Goal: Task Accomplishment & Management: Complete application form

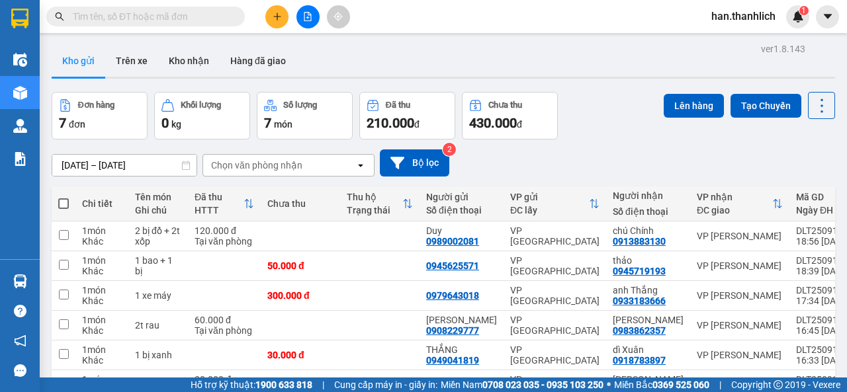
click at [275, 24] on button at bounding box center [276, 16] width 23 height 23
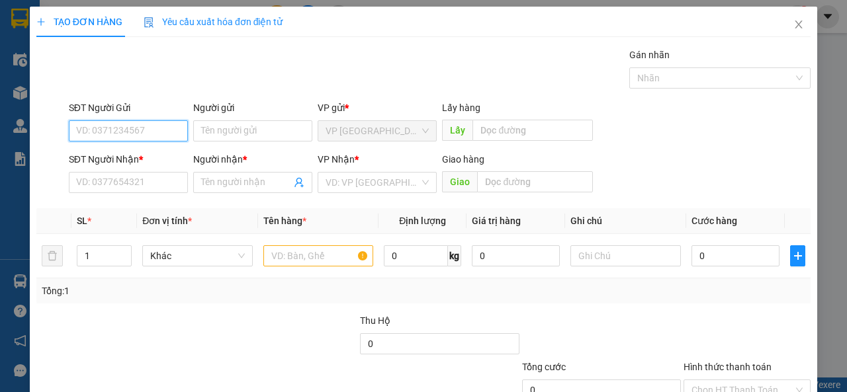
click at [159, 128] on input "SĐT Người Gửi" at bounding box center [128, 130] width 119 height 21
click at [98, 128] on input "0933596986" at bounding box center [128, 130] width 119 height 21
type input "0933596986"
click at [138, 193] on div "SĐT Người Nhận * VD: 0377654321" at bounding box center [128, 175] width 119 height 46
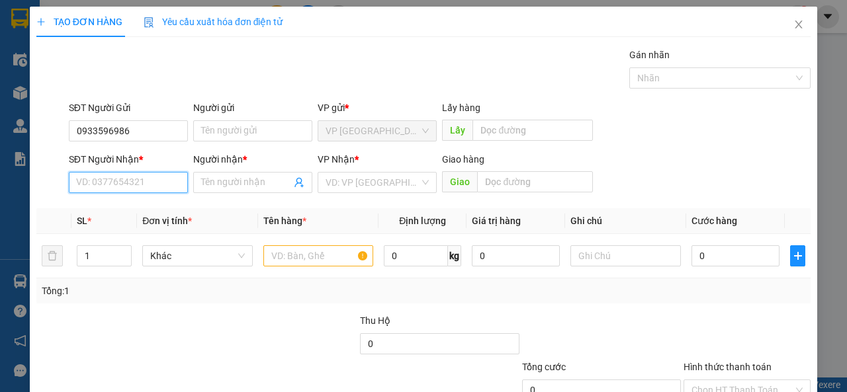
click at [138, 192] on input "SĐT Người Nhận *" at bounding box center [128, 182] width 119 height 21
paste input "0933596986"
click at [97, 185] on input "0933596986" at bounding box center [128, 182] width 119 height 21
click at [106, 183] on input "0933596986" at bounding box center [128, 182] width 119 height 21
click at [118, 186] on input "0933596986" at bounding box center [128, 182] width 119 height 21
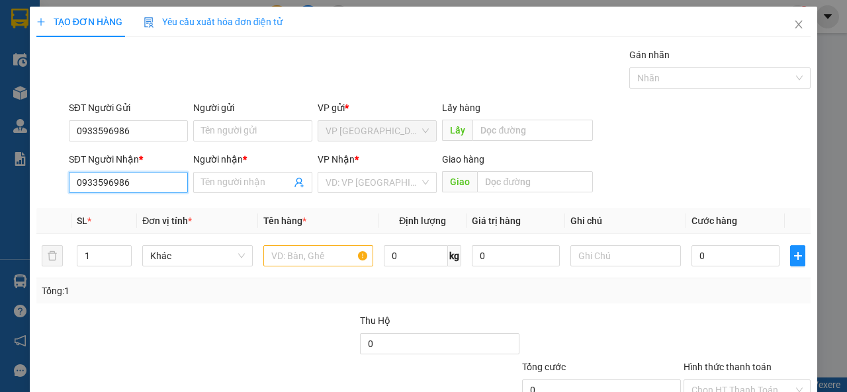
click at [167, 190] on input "0933596986" at bounding box center [128, 182] width 119 height 21
type input "0933596986"
click at [204, 177] on input "Người nhận *" at bounding box center [246, 182] width 90 height 15
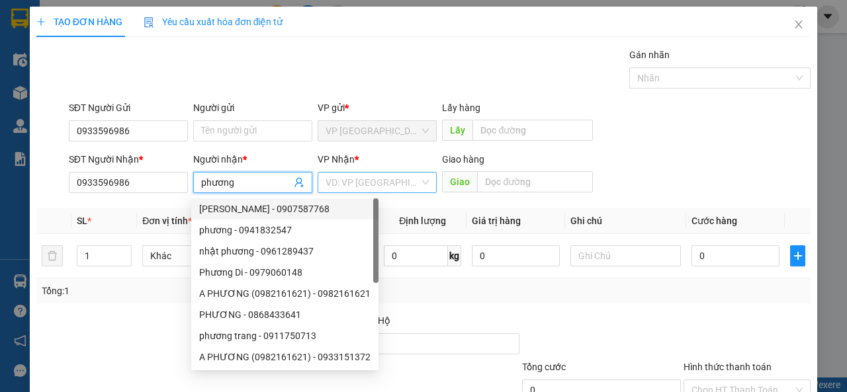
type input "phương"
drag, startPoint x: 370, startPoint y: 179, endPoint x: 370, endPoint y: 188, distance: 9.3
click at [370, 179] on input "search" at bounding box center [373, 183] width 94 height 20
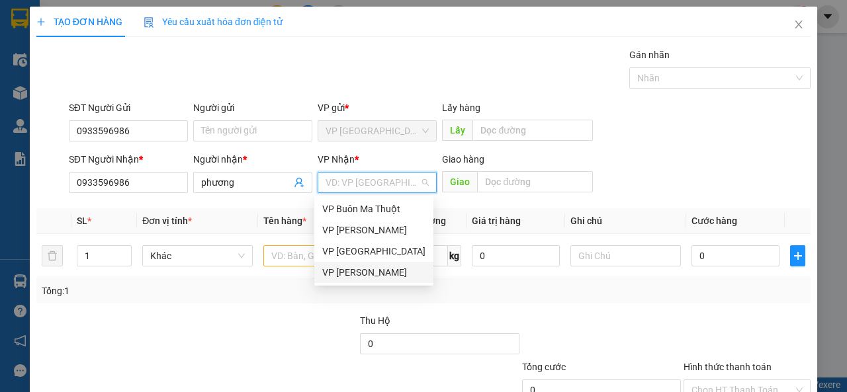
click at [369, 270] on div "VP [PERSON_NAME]" at bounding box center [373, 272] width 103 height 15
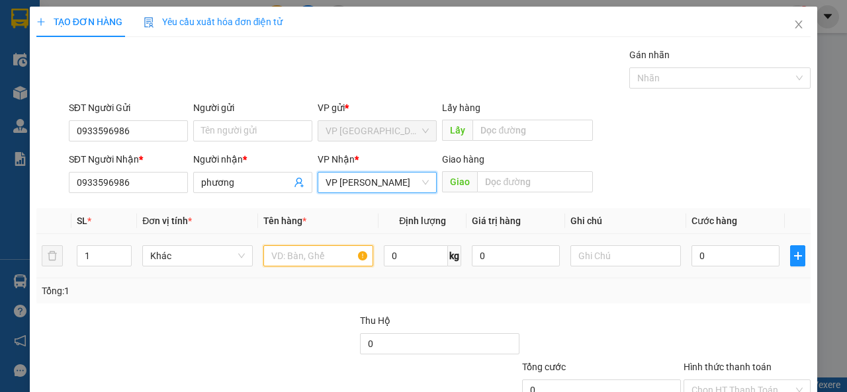
click at [288, 259] on input "text" at bounding box center [318, 255] width 110 height 21
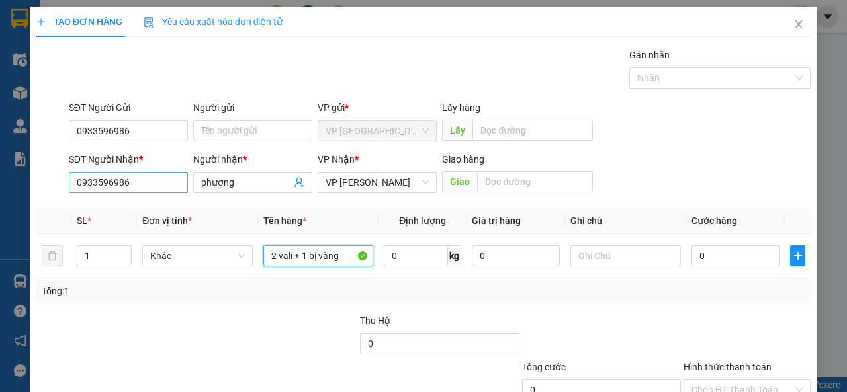
type input "2 vali + 1 bị vàng"
drag, startPoint x: 146, startPoint y: 186, endPoint x: 61, endPoint y: 181, distance: 85.5
click at [61, 181] on div "SĐT Người Nhận * 0933596986 0933596986 Người nhận * phương VP Nhận * VP [PERSON…" at bounding box center [423, 175] width 777 height 46
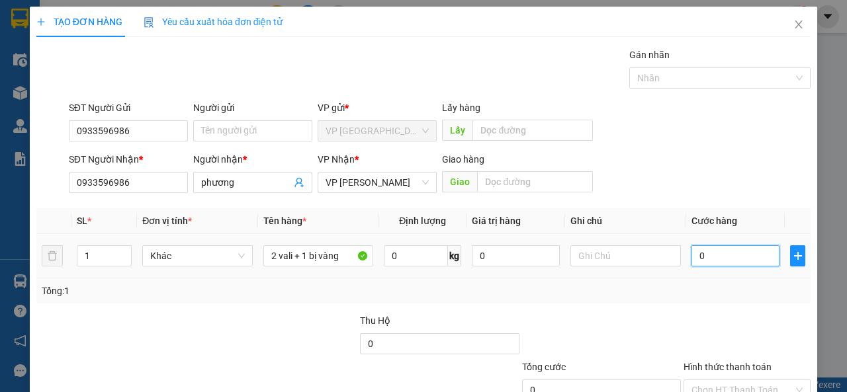
click at [750, 257] on input "0" at bounding box center [735, 255] width 88 height 21
type input "1"
type input "12"
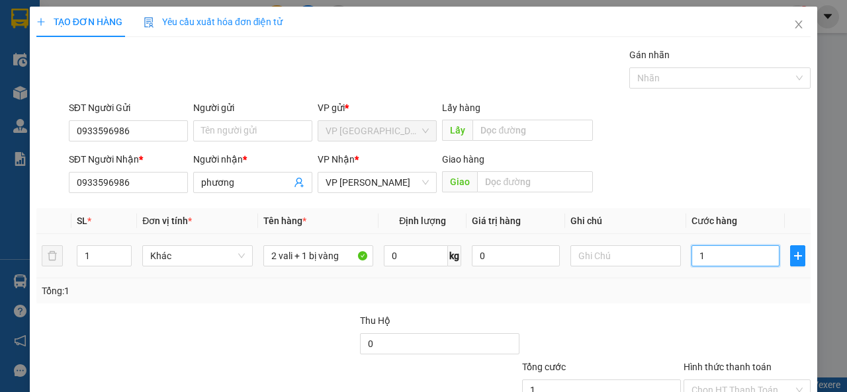
type input "12"
type input "120"
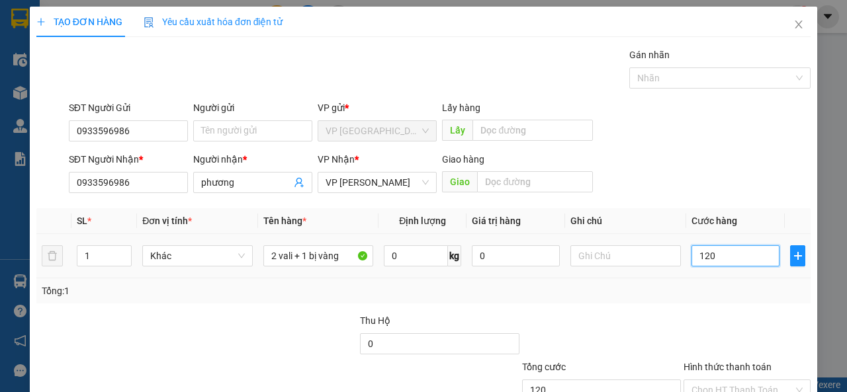
type input "1.200"
type input "12.000"
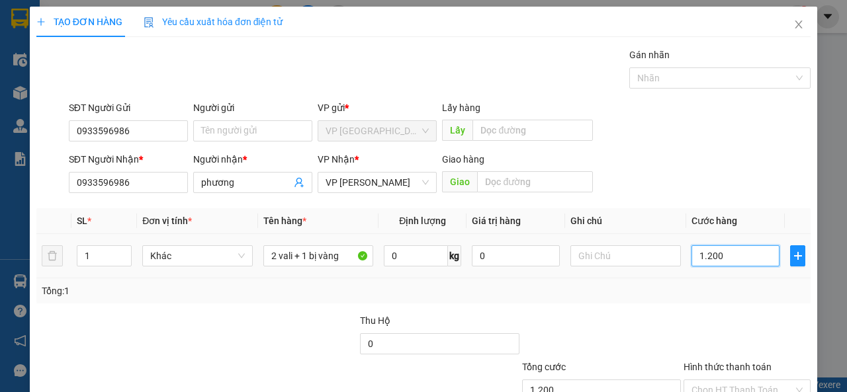
type input "12.000"
type input "120.000"
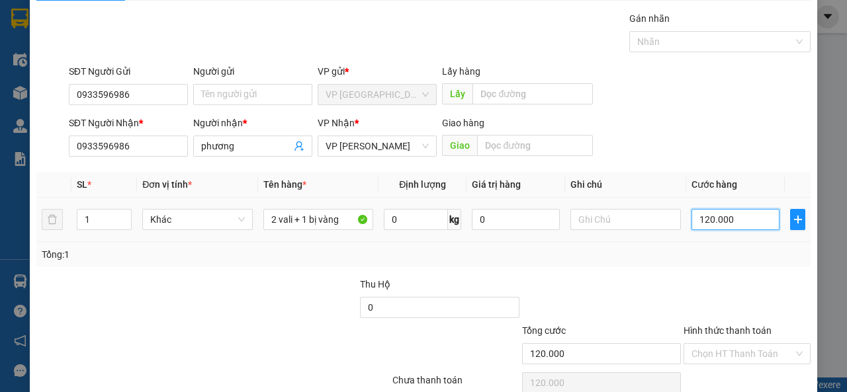
scroll to position [97, 0]
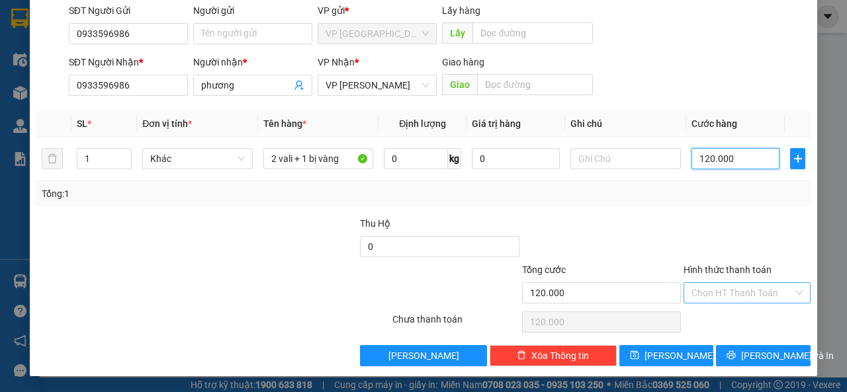
type input "120.000"
click at [736, 296] on input "Hình thức thanh toán" at bounding box center [742, 293] width 102 height 20
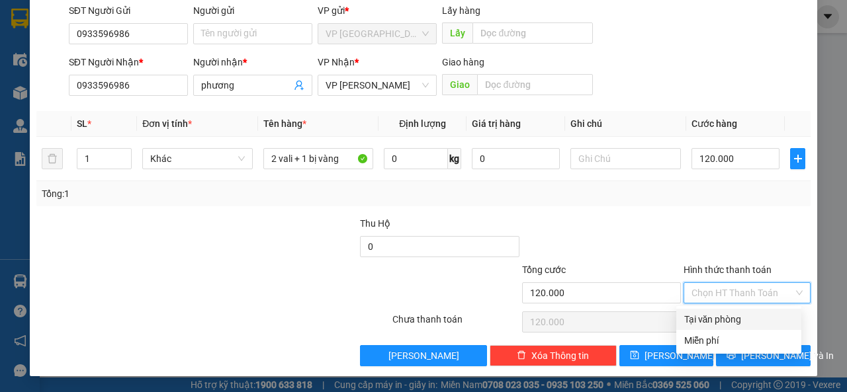
click at [735, 314] on div "Tại văn phòng" at bounding box center [738, 319] width 109 height 15
type input "0"
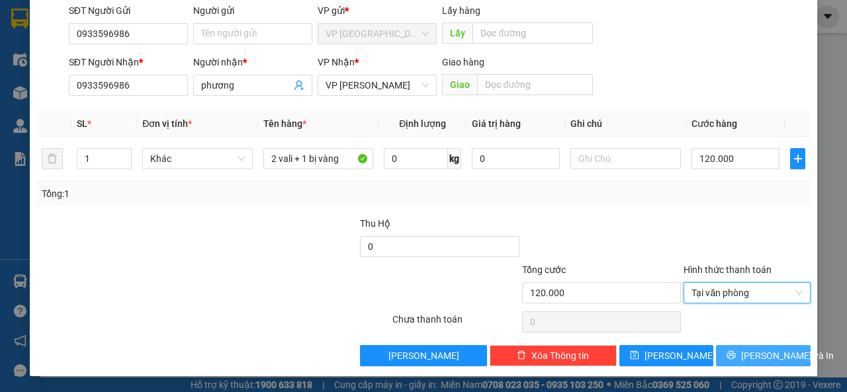
click at [746, 360] on span "[PERSON_NAME] và In" at bounding box center [787, 356] width 93 height 15
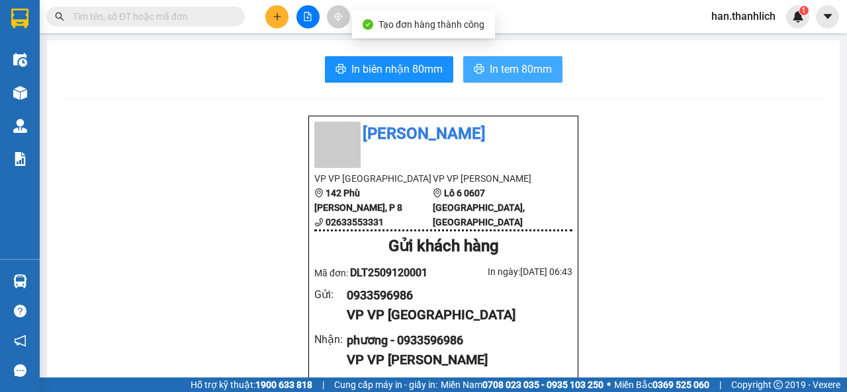
click at [499, 71] on span "In tem 80mm" at bounding box center [521, 69] width 62 height 17
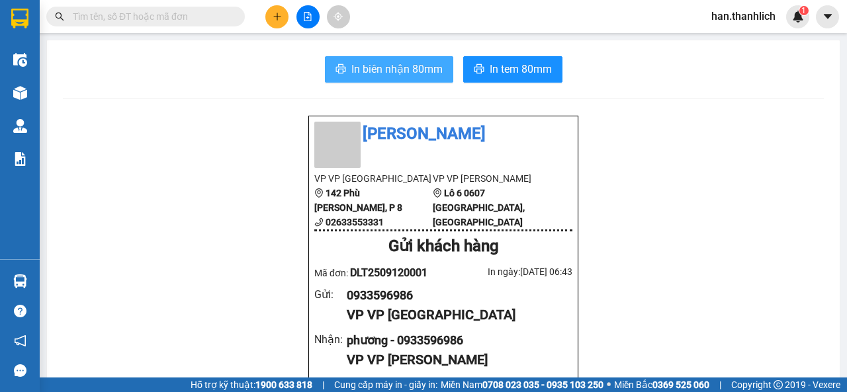
click at [393, 80] on button "In biên nhận 80mm" at bounding box center [389, 69] width 128 height 26
click at [398, 69] on span "In biên nhận 80mm" at bounding box center [396, 69] width 91 height 17
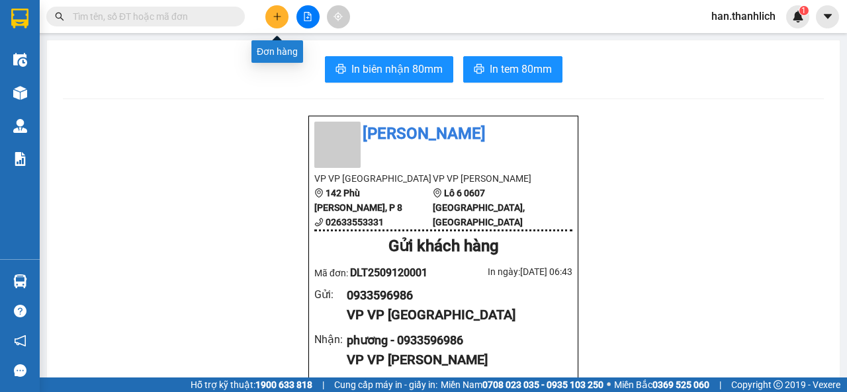
click at [282, 11] on button at bounding box center [276, 16] width 23 height 23
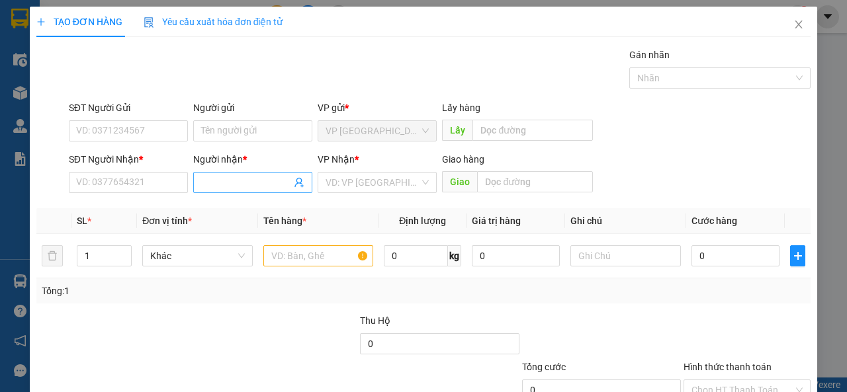
click at [214, 185] on input "Người nhận *" at bounding box center [246, 182] width 90 height 15
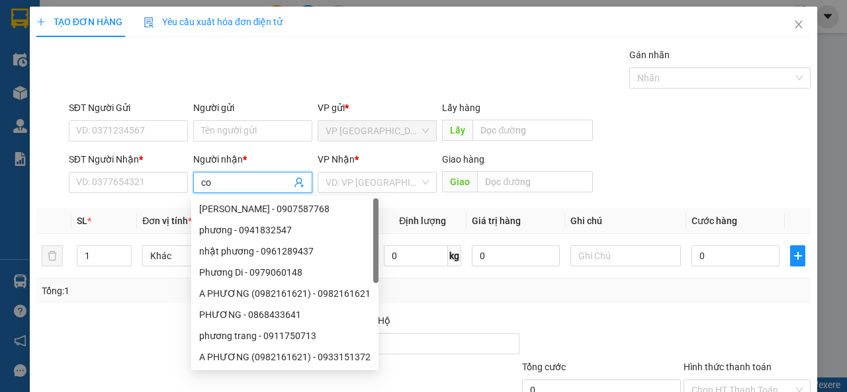
type input "c"
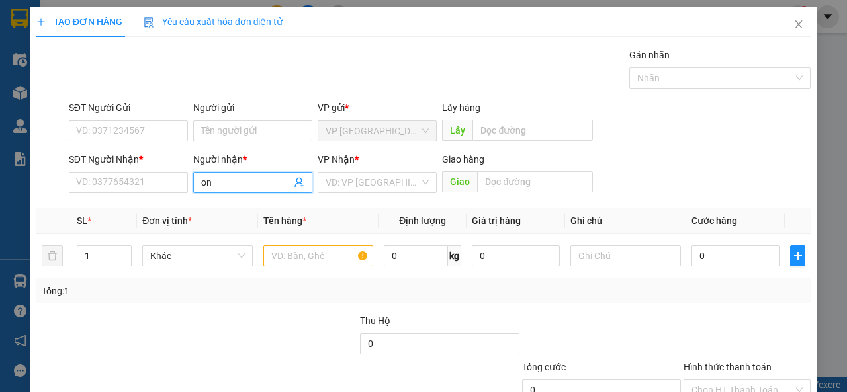
type input "o"
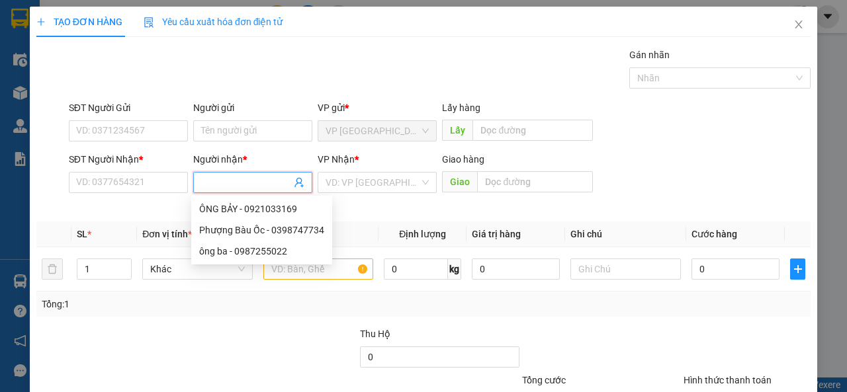
type input "o"
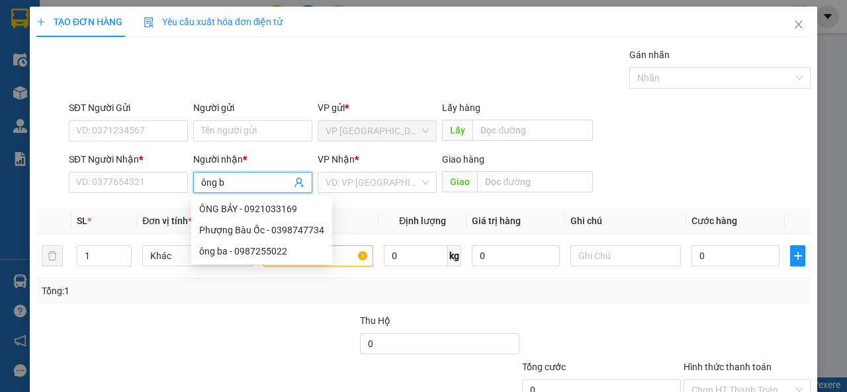
type input "ông ba"
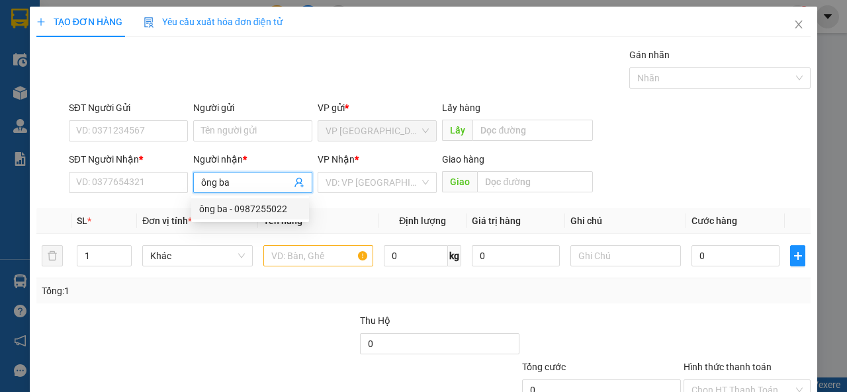
click at [249, 206] on div "ông ba - 0987255022" at bounding box center [250, 209] width 102 height 15
type input "0987255022"
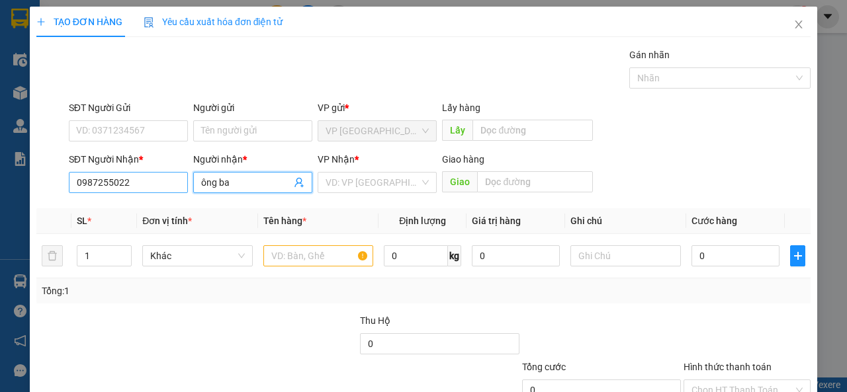
drag, startPoint x: 251, startPoint y: 183, endPoint x: 177, endPoint y: 185, distance: 74.1
click at [178, 185] on div "SĐT Người Nhận * 0987255022 Người nhận * ông ba VP Nhận * VD: VP [GEOGRAPHIC_DA…" at bounding box center [439, 175] width 747 height 46
type input "lão tiền bối"
click at [400, 189] on input "search" at bounding box center [373, 183] width 94 height 20
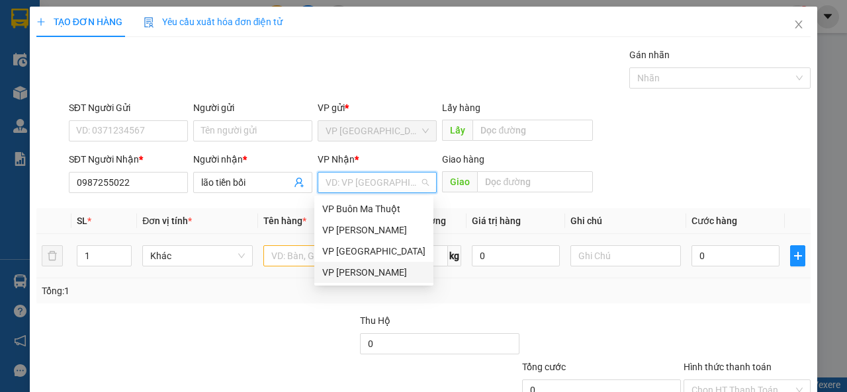
click at [367, 273] on div "VP [PERSON_NAME]" at bounding box center [373, 272] width 103 height 15
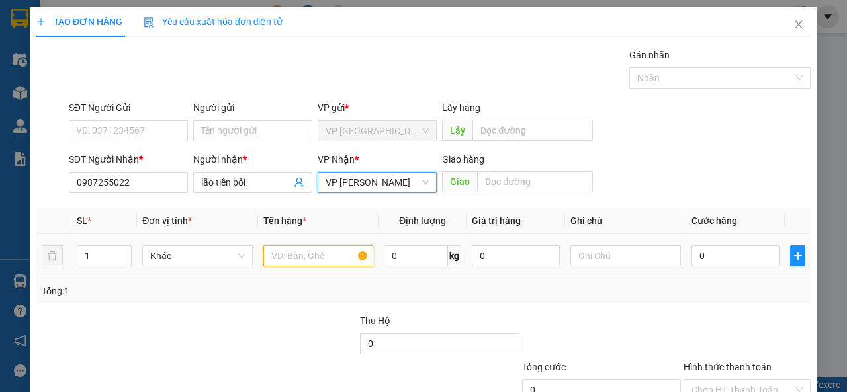
click at [285, 254] on input "text" at bounding box center [318, 255] width 110 height 21
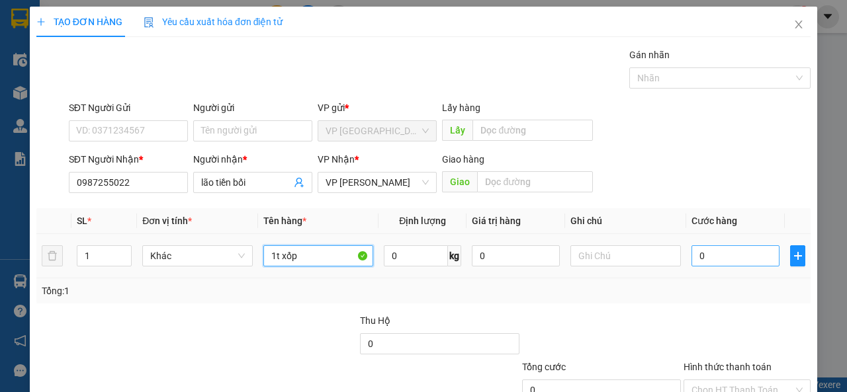
type input "1t xốp"
click at [726, 249] on input "0" at bounding box center [735, 255] width 88 height 21
type input "3"
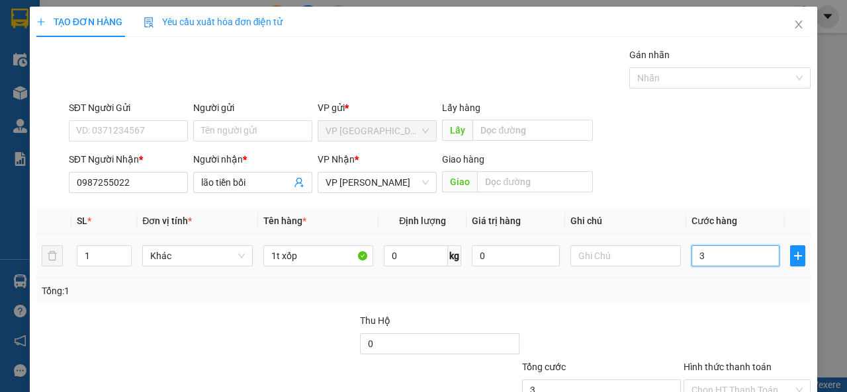
type input "30"
type input "300"
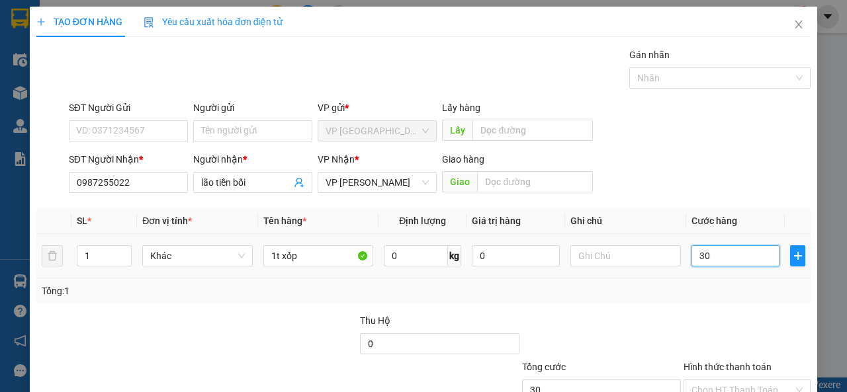
type input "300"
type input "3.000"
type input "30.000"
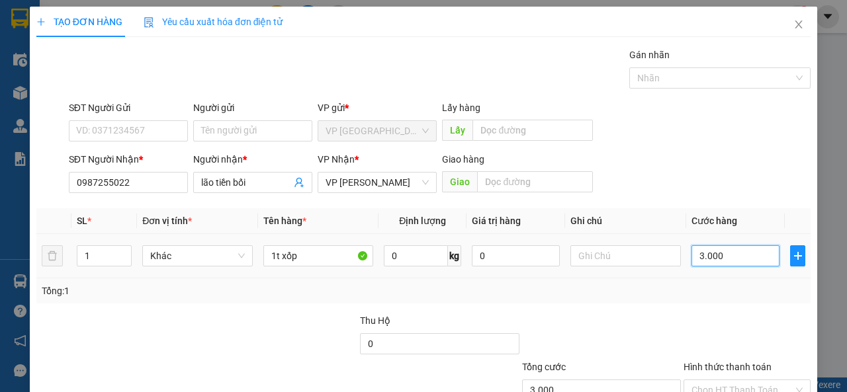
type input "30.000"
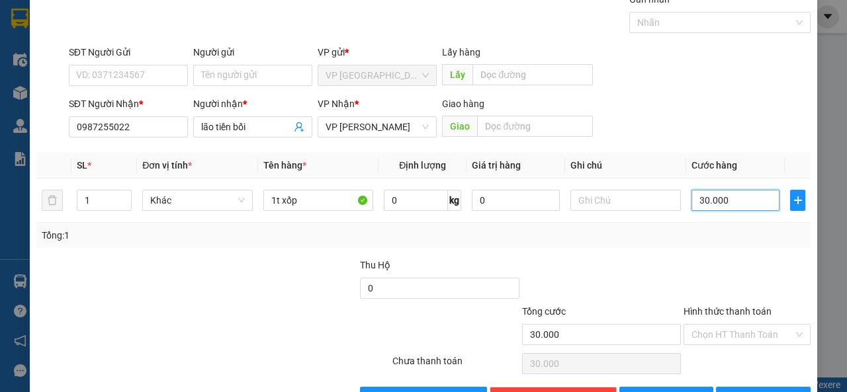
scroll to position [97, 0]
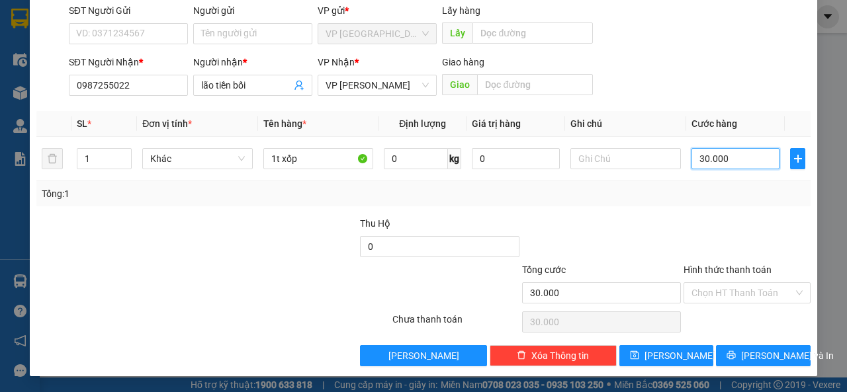
type input "30.000"
click at [702, 208] on div "Transit Pickup Surcharge Ids Transit Deliver Surcharge Ids Transit Deliver Surc…" at bounding box center [423, 158] width 774 height 416
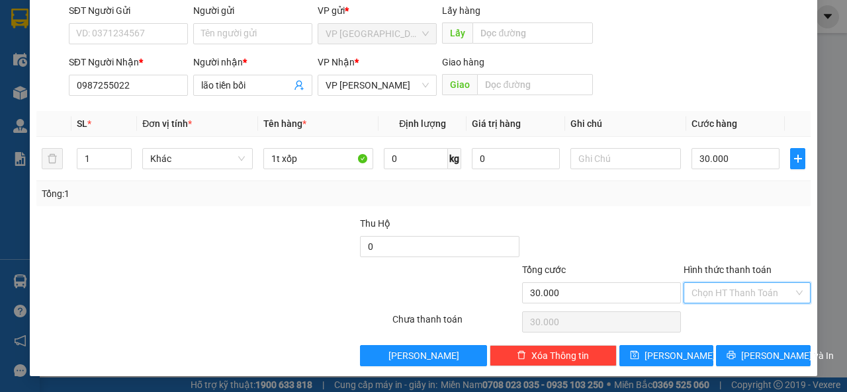
drag, startPoint x: 691, startPoint y: 299, endPoint x: 693, endPoint y: 287, distance: 12.0
click at [691, 299] on input "Hình thức thanh toán" at bounding box center [742, 293] width 102 height 20
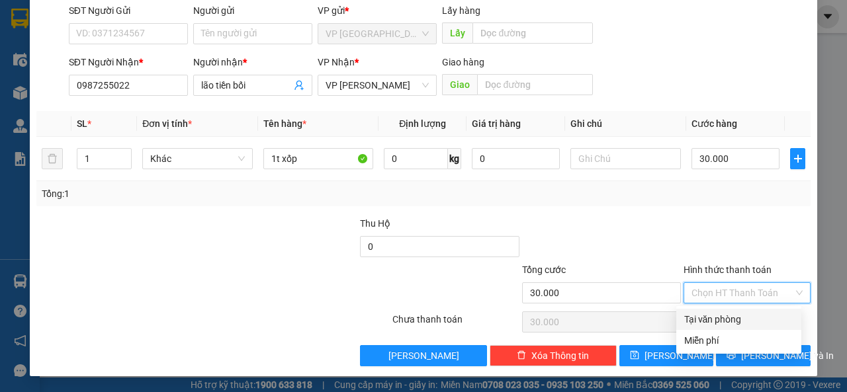
click at [743, 320] on div "Tại văn phòng" at bounding box center [738, 319] width 109 height 15
type input "0"
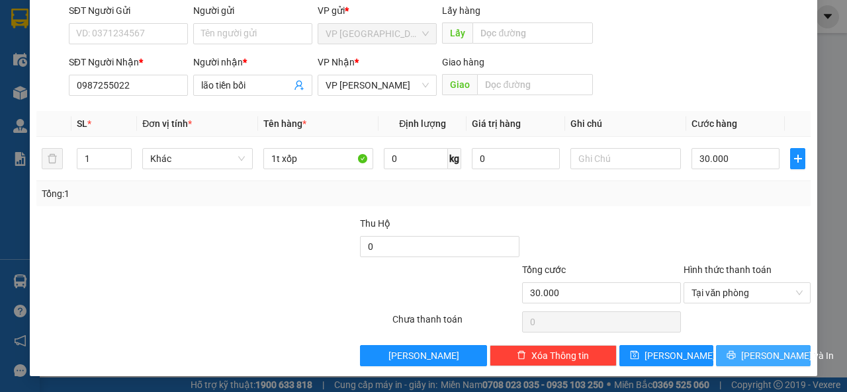
click at [751, 353] on span "[PERSON_NAME] và In" at bounding box center [787, 356] width 93 height 15
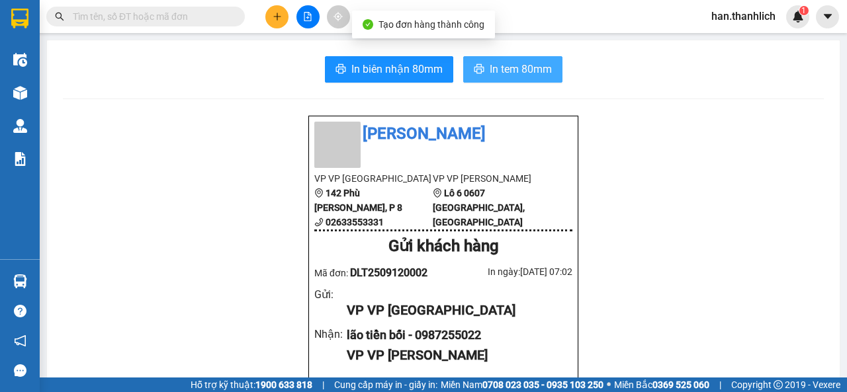
click at [502, 68] on span "In tem 80mm" at bounding box center [521, 69] width 62 height 17
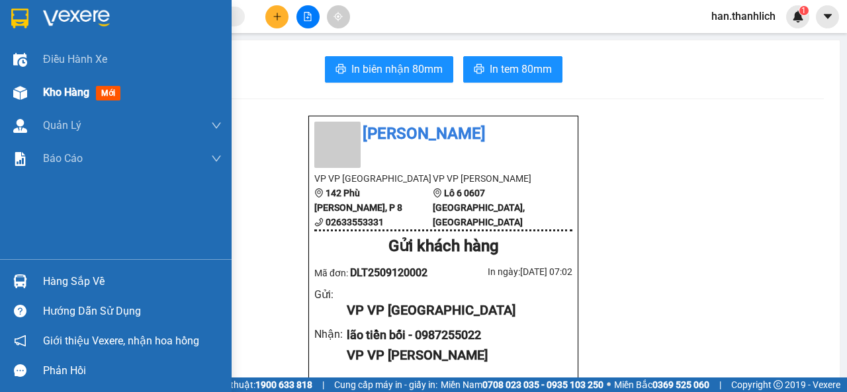
click at [32, 92] on div "Kho hàng mới" at bounding box center [116, 92] width 232 height 33
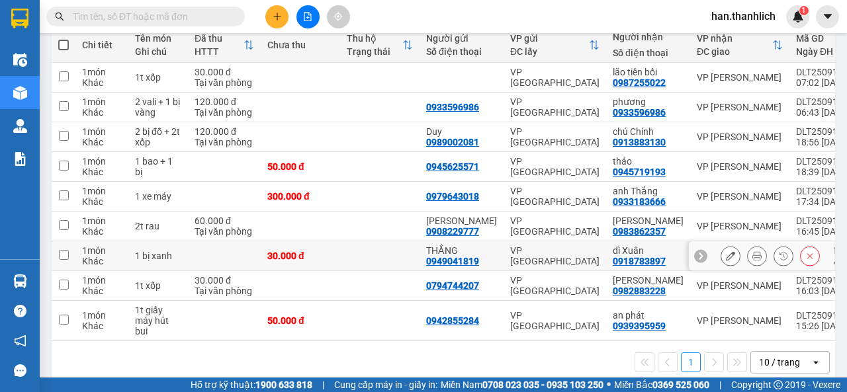
scroll to position [182, 0]
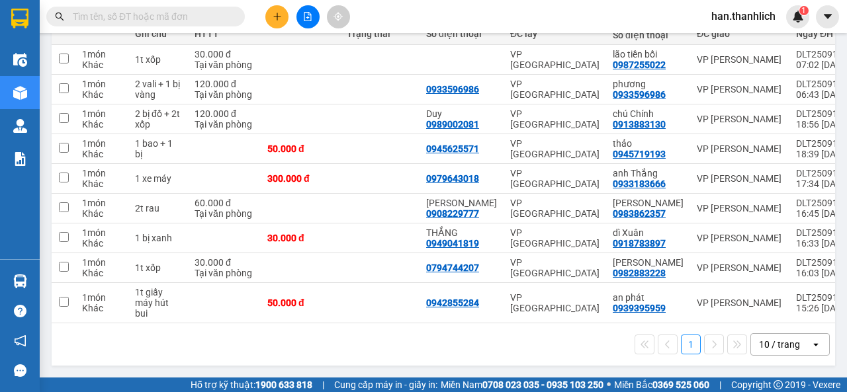
click at [771, 338] on div "10 / trang" at bounding box center [779, 344] width 41 height 13
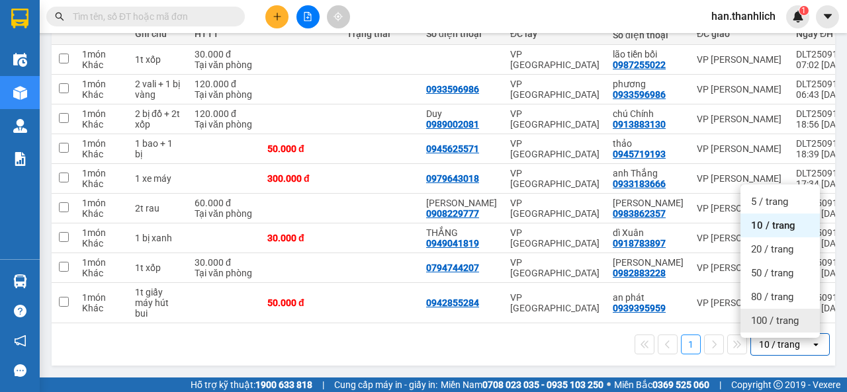
click at [750, 322] on div "100 / trang" at bounding box center [779, 321] width 79 height 24
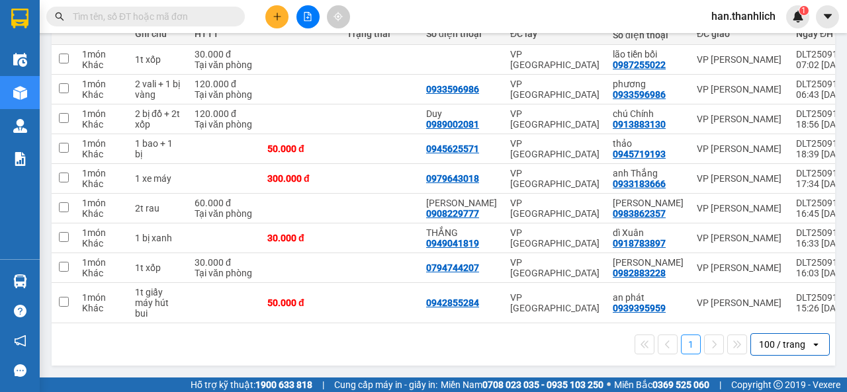
click at [296, 347] on div "1 100 / trang open" at bounding box center [443, 344] width 773 height 22
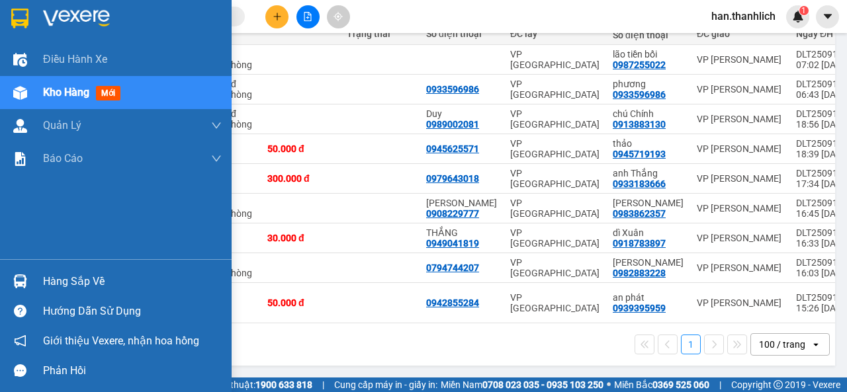
click at [20, 95] on img at bounding box center [20, 93] width 14 height 14
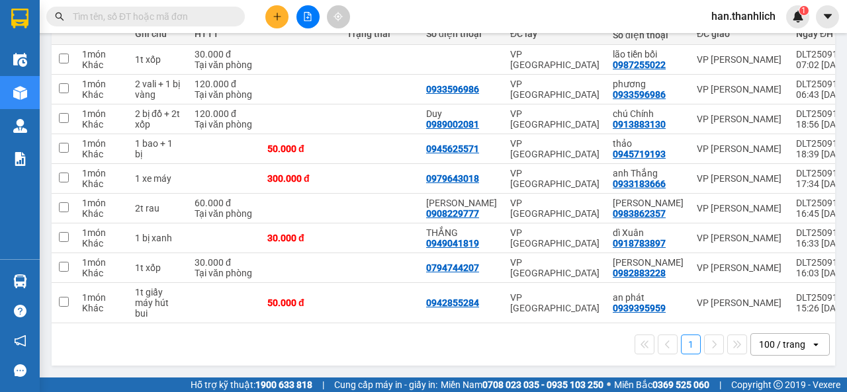
click at [480, 355] on div "1 100 / trang open" at bounding box center [443, 344] width 773 height 22
click at [486, 343] on div "1 100 / trang open" at bounding box center [443, 344] width 773 height 22
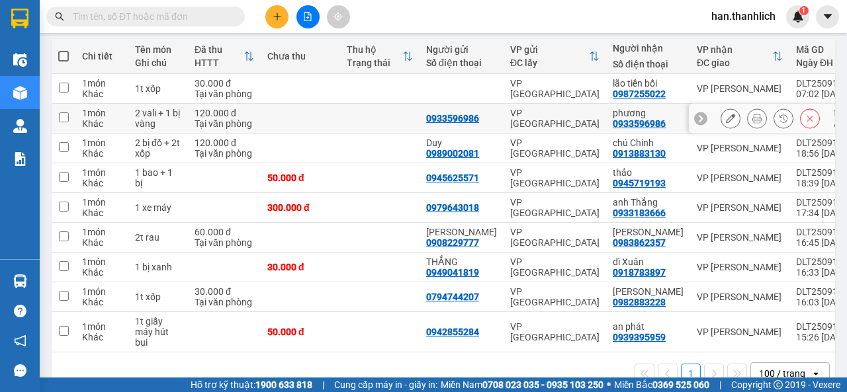
scroll to position [116, 0]
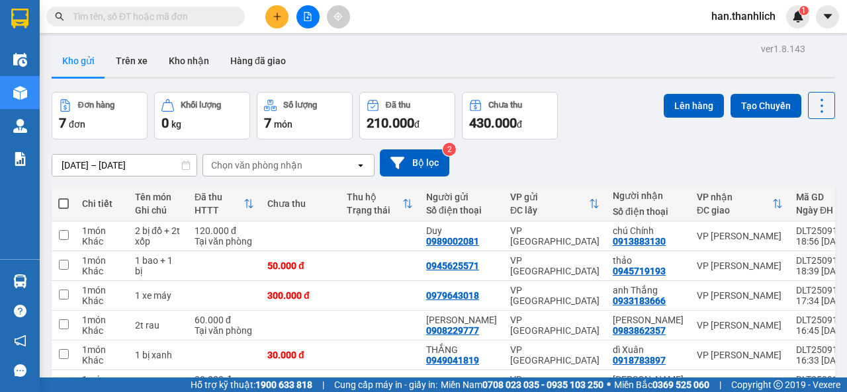
click at [177, 5] on div "Kết quả tìm kiếm ( 0 ) Bộ lọc 14/03 - 14/03 No Data" at bounding box center [129, 16] width 258 height 23
click at [167, 17] on input "text" at bounding box center [151, 16] width 156 height 15
paste input "0933596986"
type input "0933596986"
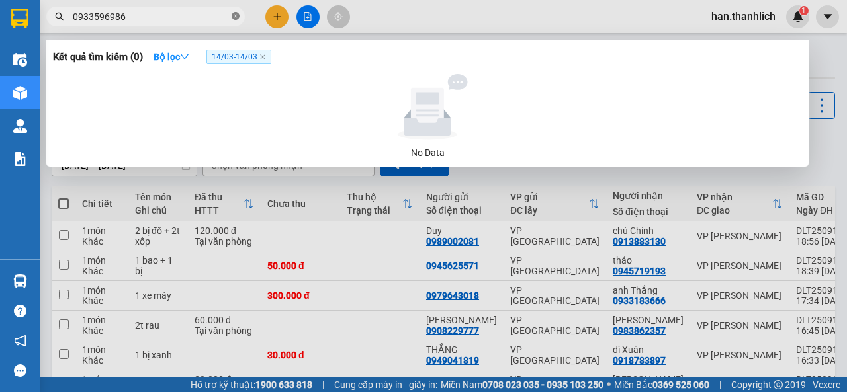
click at [234, 16] on icon "close-circle" at bounding box center [236, 16] width 8 height 8
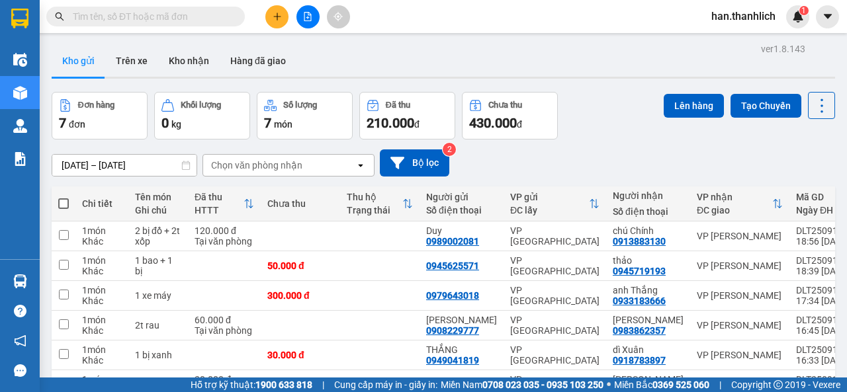
click at [150, 11] on input "text" at bounding box center [151, 16] width 156 height 15
paste input "0933596986"
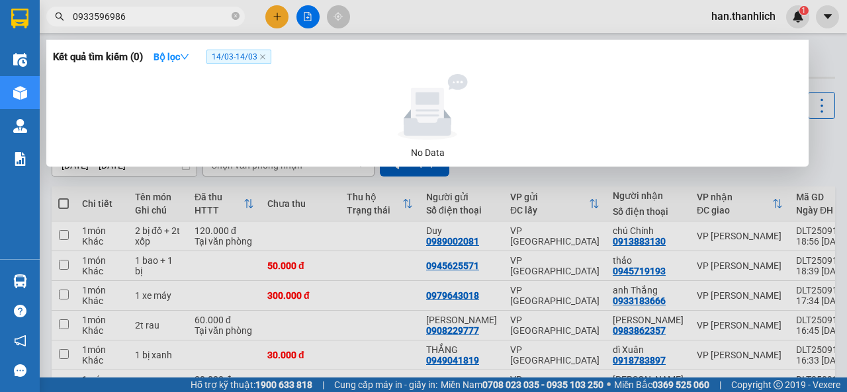
type input "0933596986"
click at [265, 56] on icon "close" at bounding box center [262, 56] width 5 height 5
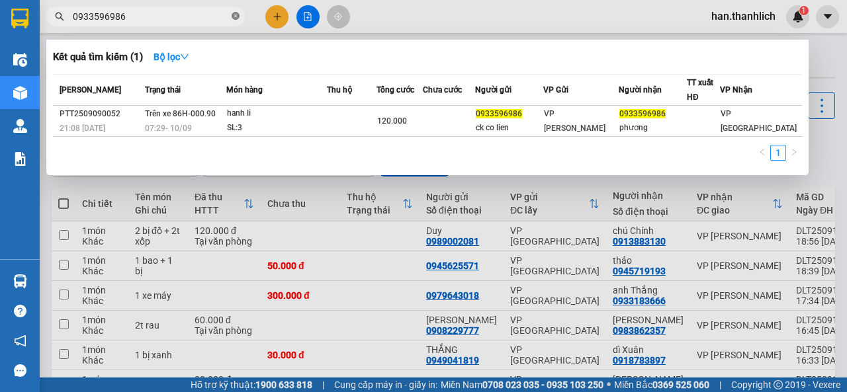
click at [234, 15] on icon "close-circle" at bounding box center [236, 16] width 8 height 8
